Goal: Task Accomplishment & Management: Manage account settings

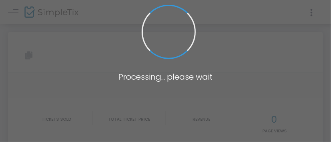
type input "[URL][DOMAIN_NAME]"
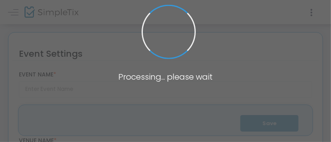
type input "Book Smart - Stand Up Comedy and Game Show (no required reading)"
type textarea "Book Smart is a funny book themed comedy show with no required reading! Stand u…"
type input "Buy Tickets"
type input "[PERSON_NAME] Square Books: Boston Edition (PSB Seaport)"
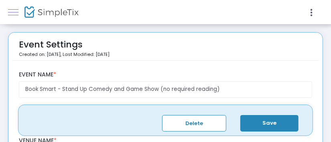
click at [14, 10] on link at bounding box center [13, 12] width 10 height 10
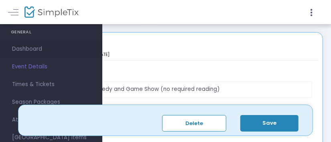
click at [26, 47] on span "Dashboard" at bounding box center [51, 49] width 78 height 10
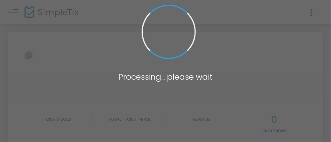
type input "[URL][DOMAIN_NAME]"
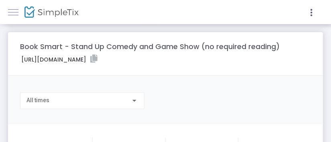
click at [12, 13] on link at bounding box center [13, 12] width 10 height 10
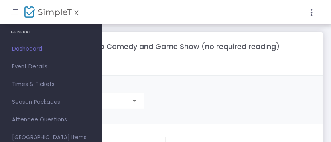
click at [23, 32] on h4 "GENERAL" at bounding box center [51, 32] width 81 height 16
click at [29, 65] on span "Event Details" at bounding box center [51, 66] width 78 height 10
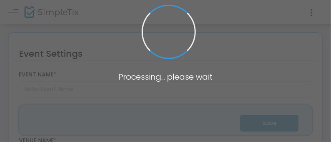
type input "Book Smart - Stand Up Comedy and Game Show (no required reading)"
type textarea "Book Smart is a funny book themed comedy show with no required reading! Stand u…"
type input "Buy Tickets"
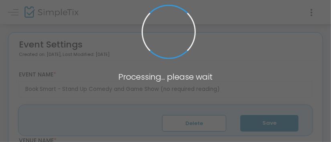
type input "[PERSON_NAME] Square Books: Boston Edition (PSB Seaport)"
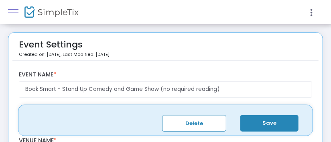
click at [18, 10] on link at bounding box center [13, 12] width 10 height 10
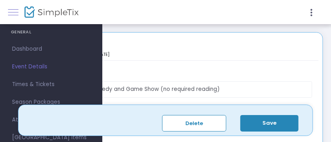
click at [18, 10] on link at bounding box center [13, 12] width 10 height 10
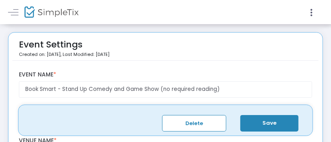
click at [19, 12] on span at bounding box center [17, 12] width 14 height 8
click at [16, 12] on span at bounding box center [13, 12] width 10 height 0
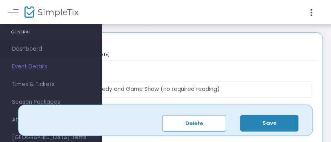
click at [25, 51] on span "Dashboard" at bounding box center [51, 49] width 78 height 10
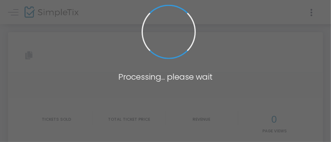
type input "[URL][DOMAIN_NAME]"
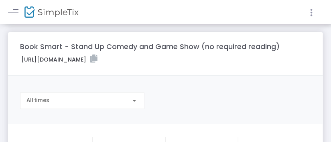
click at [313, 12] on icon at bounding box center [311, 13] width 7 height 10
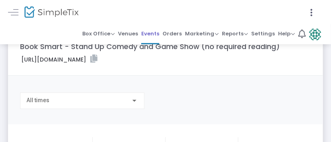
click at [157, 34] on span "Events" at bounding box center [150, 34] width 18 height 12
